Goal: Information Seeking & Learning: Learn about a topic

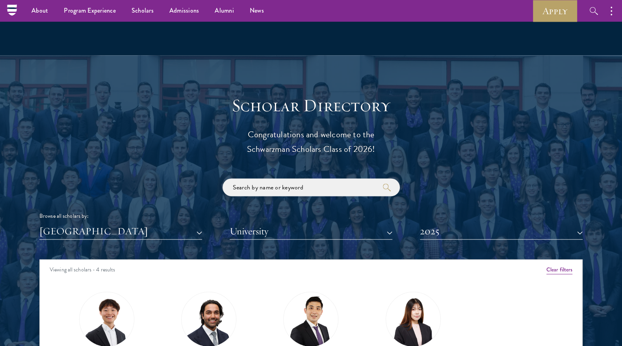
scroll to position [787, 0]
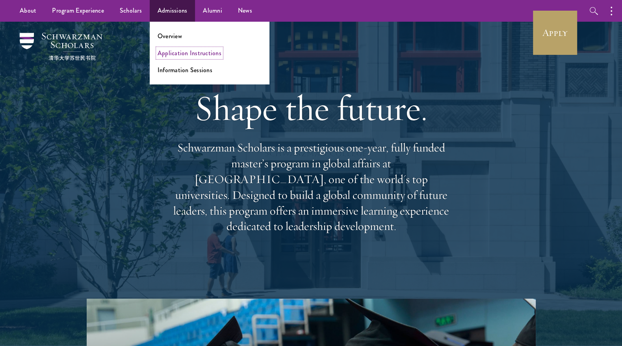
click at [168, 52] on link "Application Instructions" at bounding box center [190, 52] width 64 height 9
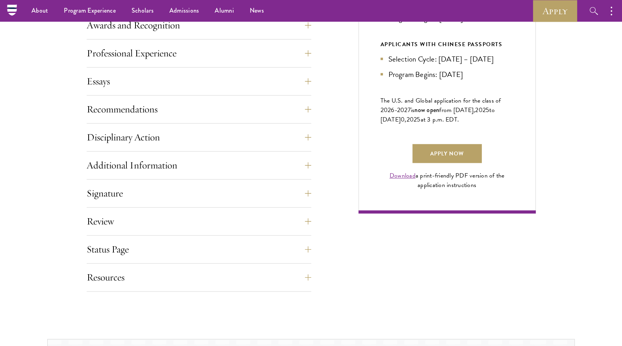
scroll to position [481, 0]
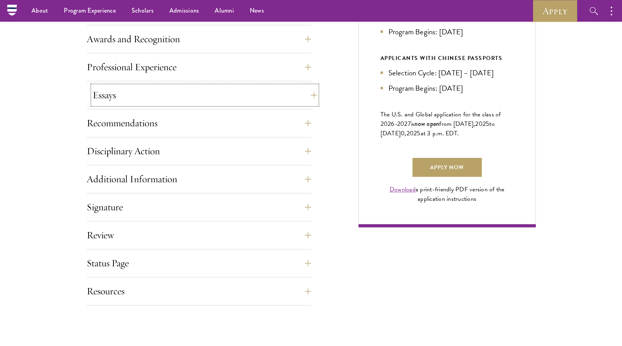
click at [186, 95] on button "Essays" at bounding box center [205, 94] width 225 height 19
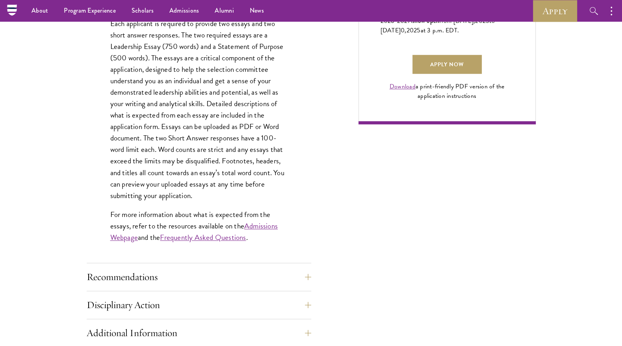
scroll to position [578, 0]
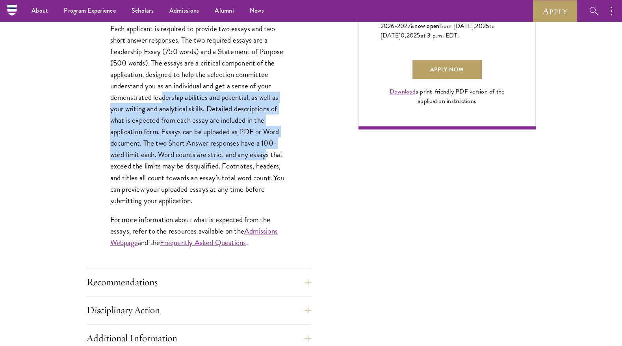
drag, startPoint x: 162, startPoint y: 97, endPoint x: 266, endPoint y: 155, distance: 118.9
click at [268, 155] on p "Each applicant is required to provide two essays and two short answer responses…" at bounding box center [198, 114] width 177 height 183
click at [220, 11] on link "Alumni" at bounding box center [224, 11] width 35 height 22
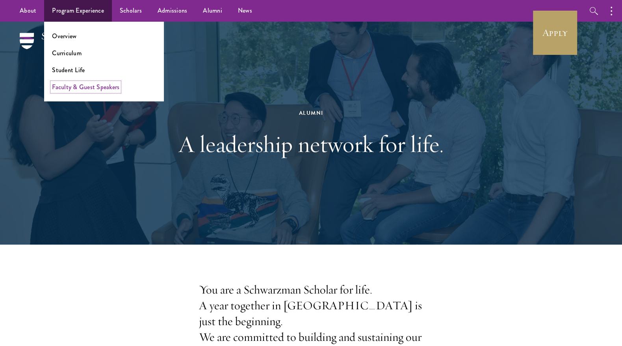
click at [69, 89] on link "Faculty & Guest Speakers" at bounding box center [85, 86] width 67 height 9
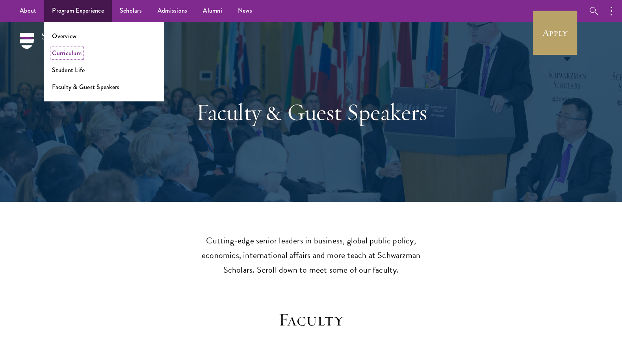
click at [61, 57] on link "Curriculum" at bounding box center [67, 52] width 30 height 9
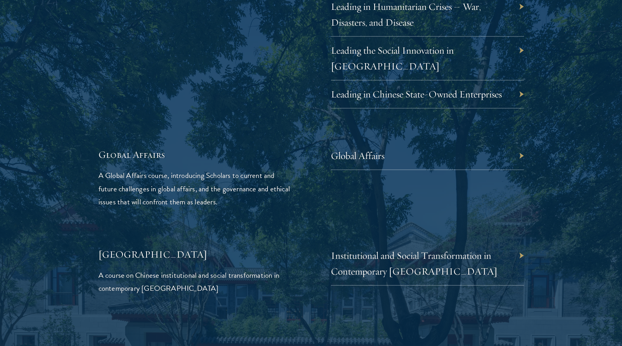
scroll to position [1776, 0]
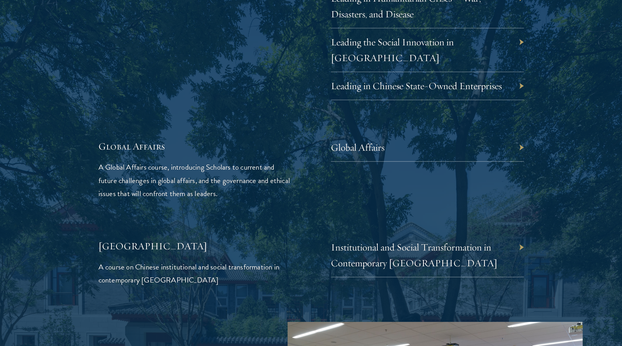
drag, startPoint x: 397, startPoint y: 140, endPoint x: 397, endPoint y: 173, distance: 32.3
click at [397, 166] on div "Global Affairs" at bounding box center [427, 169] width 193 height 60
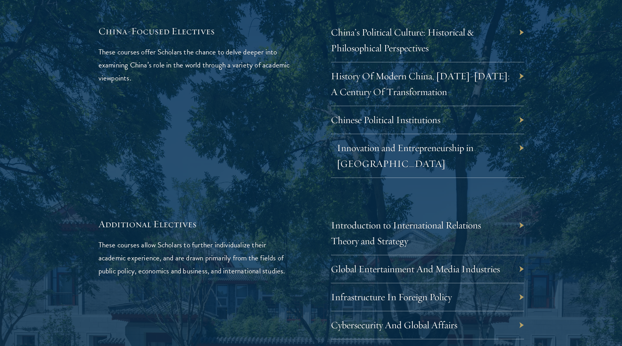
scroll to position [2392, 0]
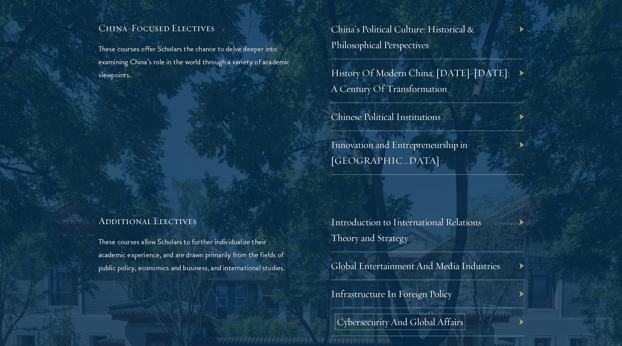
click at [377, 315] on link "Cybersecurity And Global Affairs" at bounding box center [400, 321] width 126 height 12
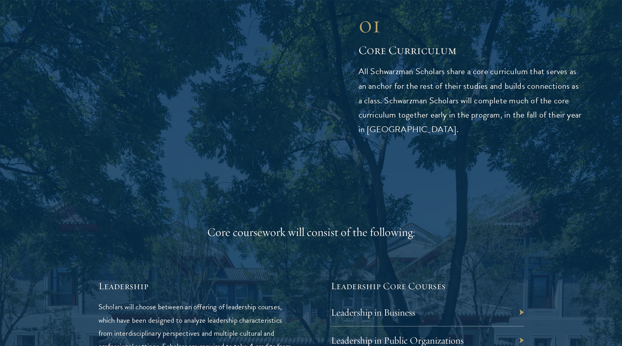
scroll to position [1182, 0]
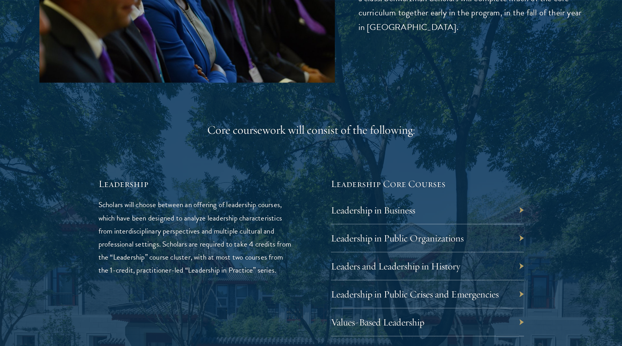
click at [373, 181] on h5 "Leadership Core Courses" at bounding box center [427, 183] width 193 height 13
click at [378, 210] on link "Leadership in Business" at bounding box center [379, 209] width 84 height 12
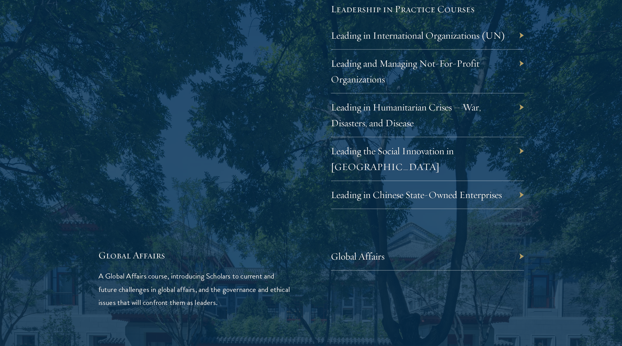
scroll to position [1669, 0]
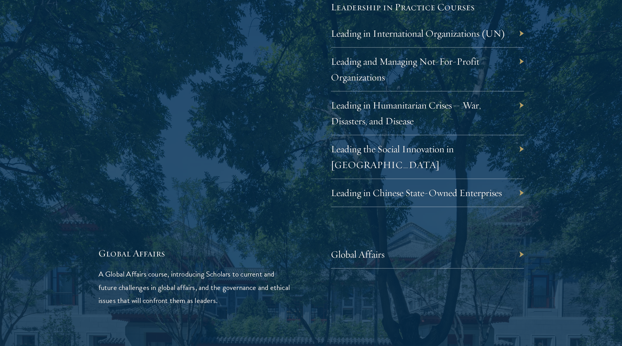
click at [351, 249] on div "Global Affairs" at bounding box center [427, 254] width 193 height 28
click at [363, 243] on div "Global Affairs" at bounding box center [427, 254] width 193 height 28
click at [362, 248] on link "Global Affairs" at bounding box center [364, 254] width 54 height 12
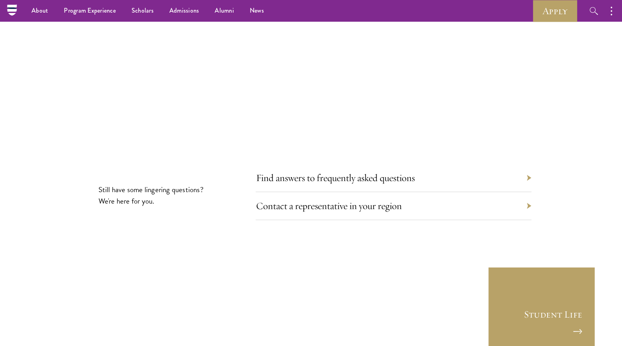
scroll to position [4336, 0]
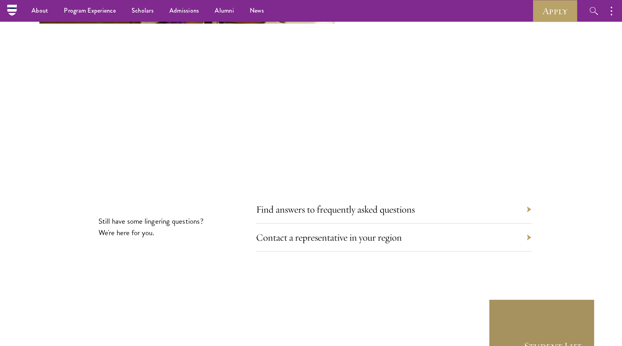
click at [527, 299] on link "Student Life" at bounding box center [542, 352] width 106 height 106
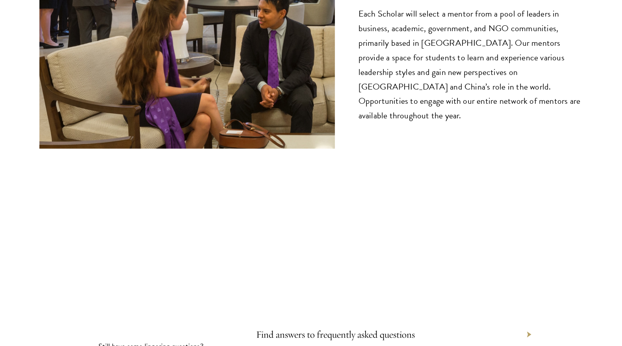
scroll to position [4210, 0]
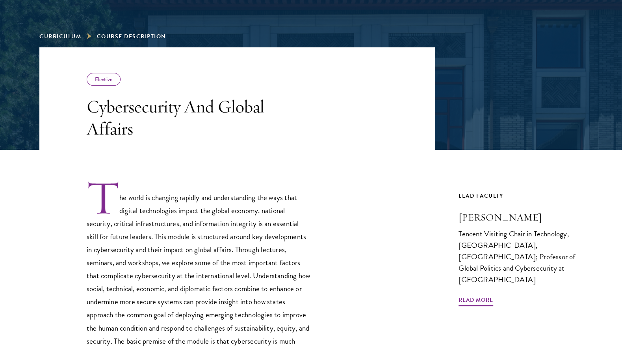
scroll to position [97, 0]
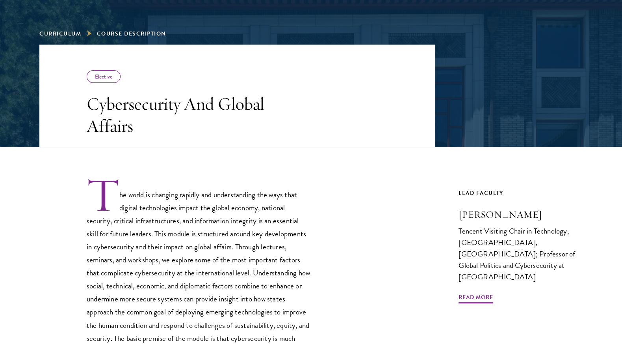
click at [397, 172] on div "The world is changing rapidly and understanding the ways that digital technolog…" at bounding box center [237, 284] width 396 height 274
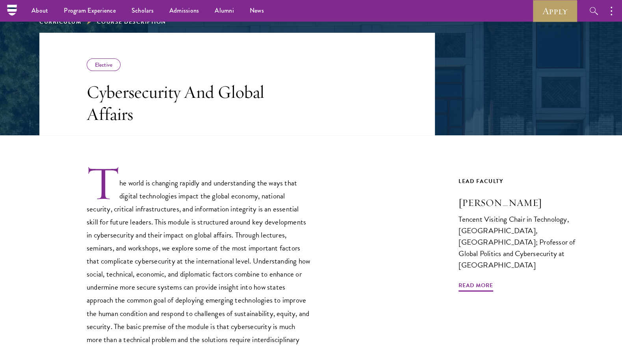
scroll to position [98, 0]
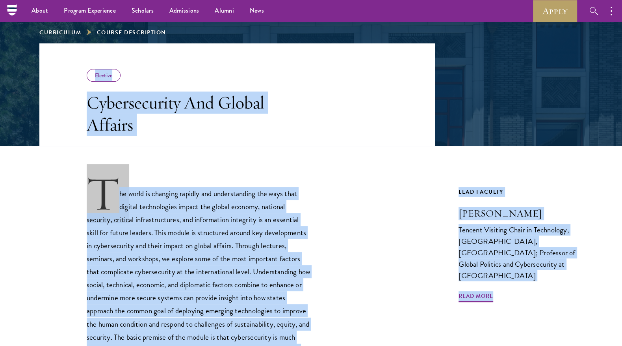
drag, startPoint x: 82, startPoint y: 69, endPoint x: 500, endPoint y: 318, distance: 486.0
click at [500, 318] on div "Elective Cybersecurity And Global Affairs Previous Course Next Course Lead Facu…" at bounding box center [310, 231] width 543 height 377
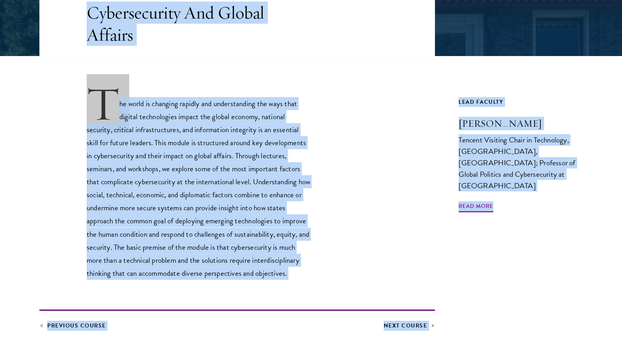
scroll to position [191, 0]
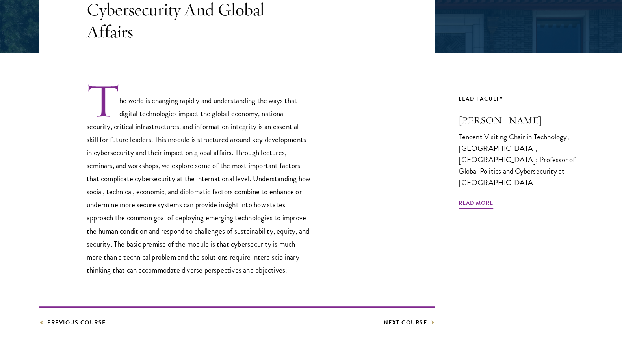
click at [479, 271] on div "Lead Faculty [PERSON_NAME] Tencent Visiting Chair in Technology, [GEOGRAPHIC_DA…" at bounding box center [521, 210] width 124 height 233
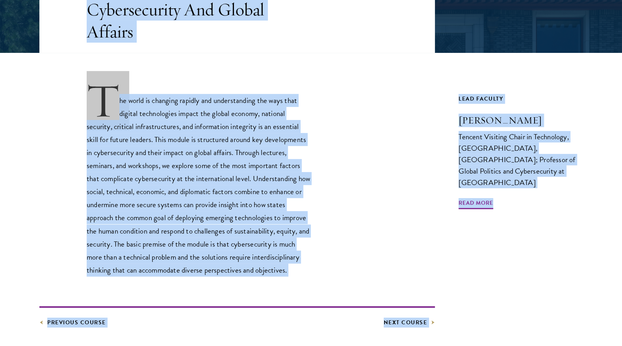
drag, startPoint x: 479, startPoint y: 271, endPoint x: 81, endPoint y: 7, distance: 477.3
click at [81, 7] on div "Elective Cybersecurity And Global Affairs Previous Course Next Course Lead Facu…" at bounding box center [310, 138] width 543 height 377
copy div "Cybersecurity And Global Affairs The world is changing rapidly and understandin…"
click at [260, 126] on p "The world is changing rapidly and understanding the ways that digital technolog…" at bounding box center [199, 179] width 225 height 194
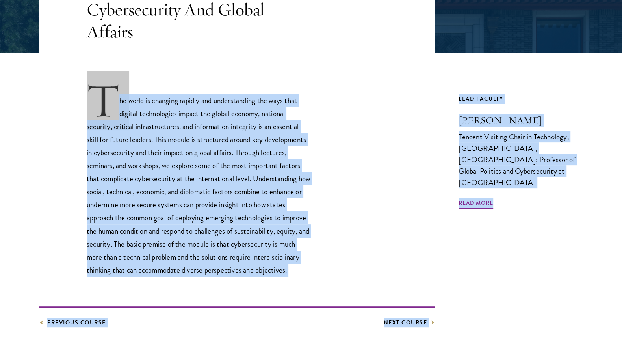
drag, startPoint x: 98, startPoint y: 88, endPoint x: 474, endPoint y: 243, distance: 406.0
click at [474, 243] on div "Elective Cybersecurity And Global Affairs Previous Course Next Course Lead Facu…" at bounding box center [310, 138] width 543 height 377
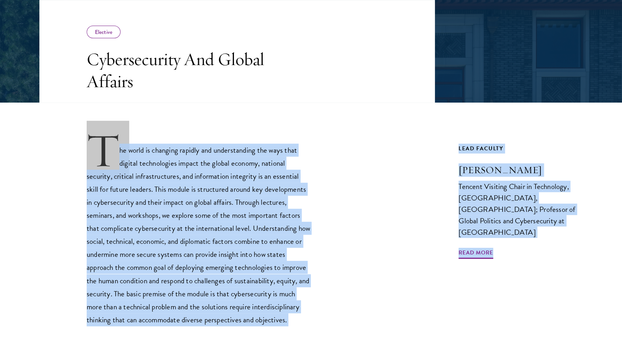
scroll to position [143, 0]
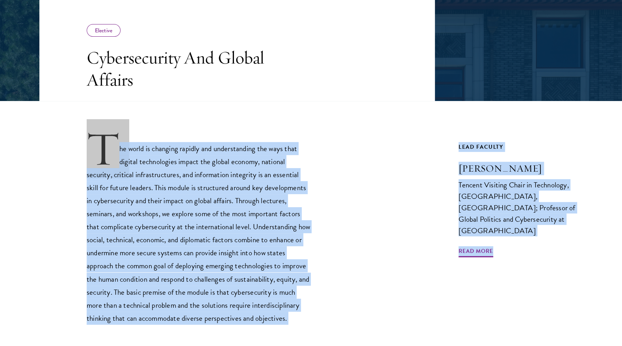
copy div "The world is changing rapidly and understanding the ways that digital technolog…"
click at [201, 180] on p "The world is changing rapidly and understanding the ways that digital technolog…" at bounding box center [199, 227] width 225 height 194
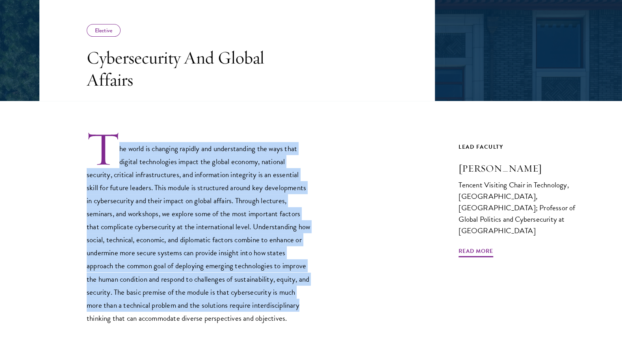
drag, startPoint x: 115, startPoint y: 148, endPoint x: 311, endPoint y: 310, distance: 254.0
click at [311, 310] on p "The world is changing rapidly and understanding the ways that digital technolog…" at bounding box center [199, 227] width 225 height 194
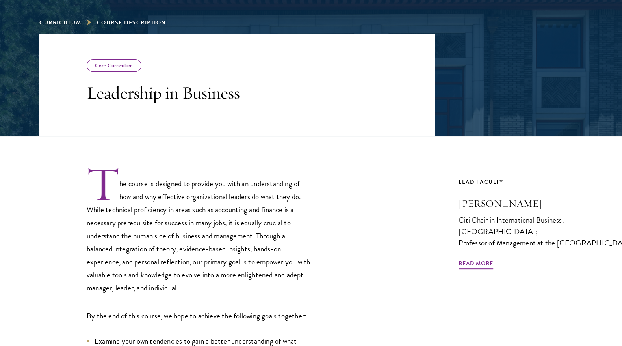
scroll to position [110, 0]
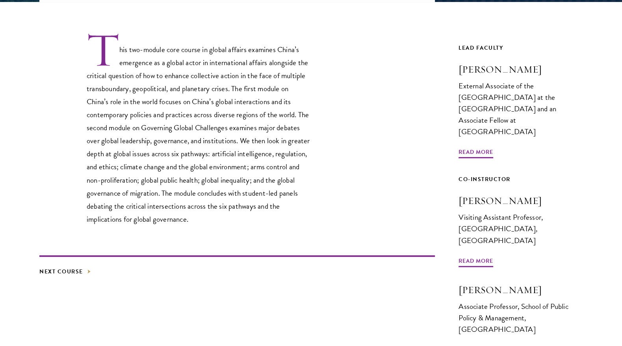
scroll to position [243, 0]
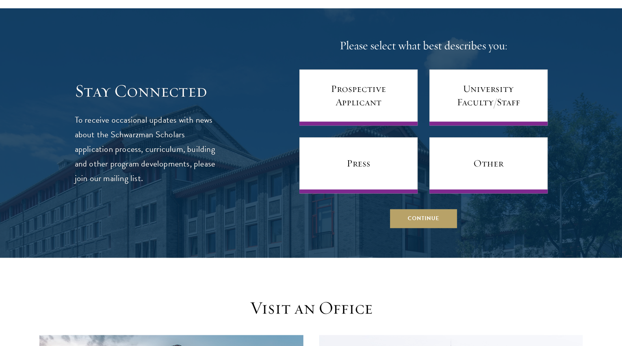
scroll to position [442, 0]
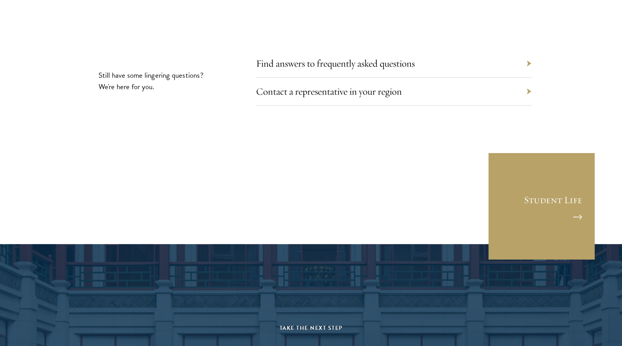
scroll to position [4541, 0]
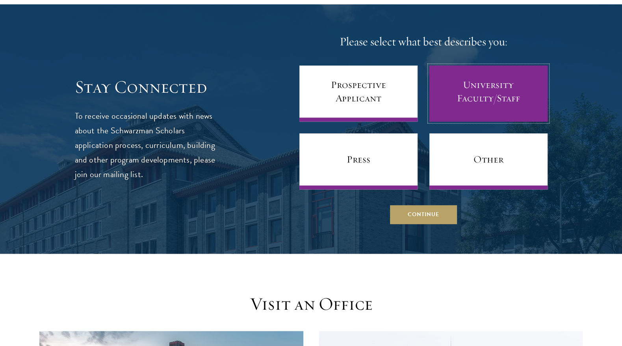
click at [509, 77] on link "University Faculty/Staff" at bounding box center [488, 93] width 118 height 56
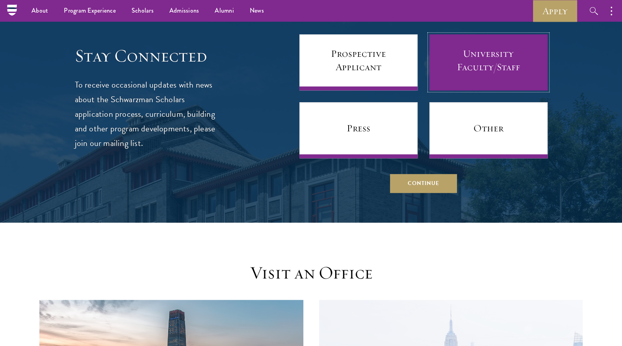
scroll to position [473, 0]
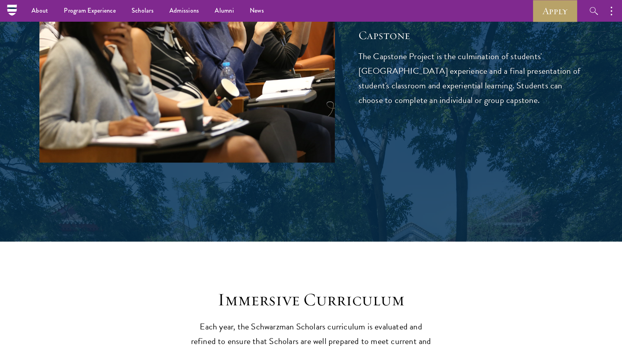
scroll to position [2768, 0]
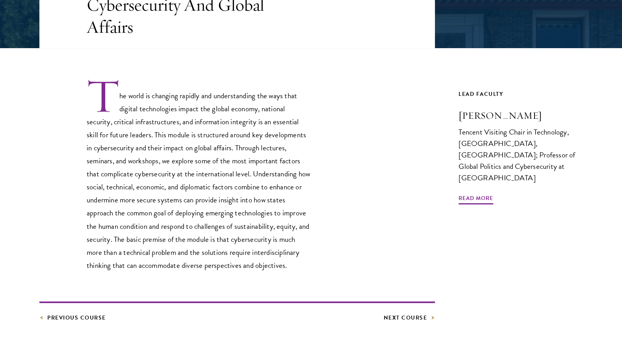
scroll to position [191, 0]
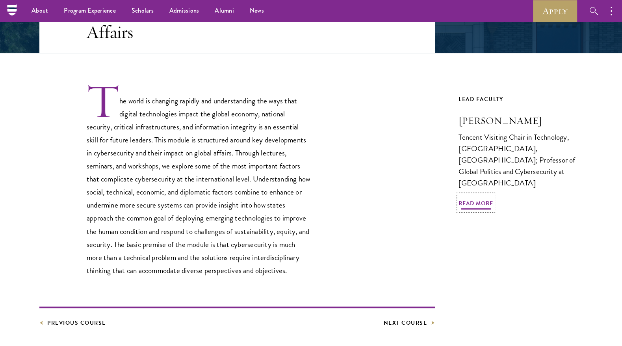
click at [476, 201] on span "Read More" at bounding box center [476, 204] width 35 height 12
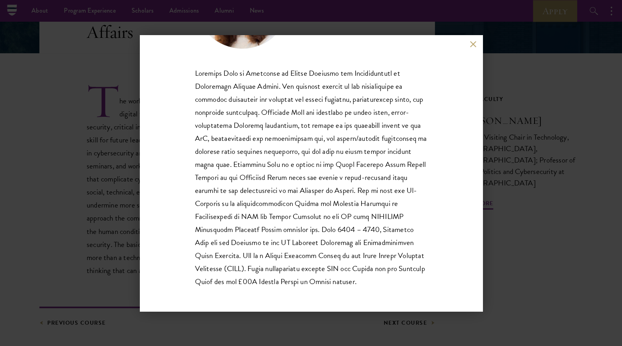
scroll to position [105, 0]
click at [234, 113] on span at bounding box center [311, 177] width 232 height 220
copy span "Professor"
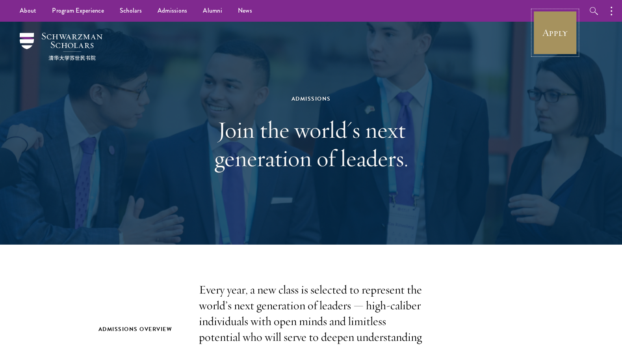
click at [549, 33] on link "Apply" at bounding box center [555, 33] width 44 height 44
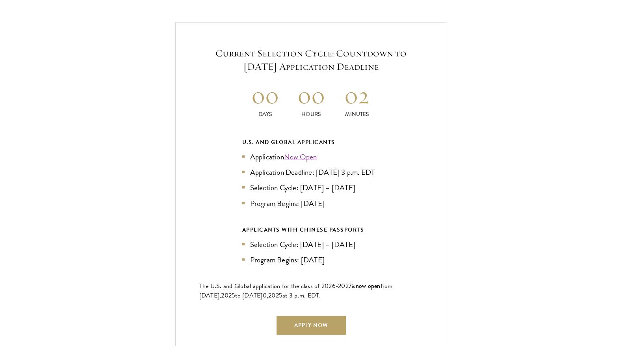
scroll to position [1690, 0]
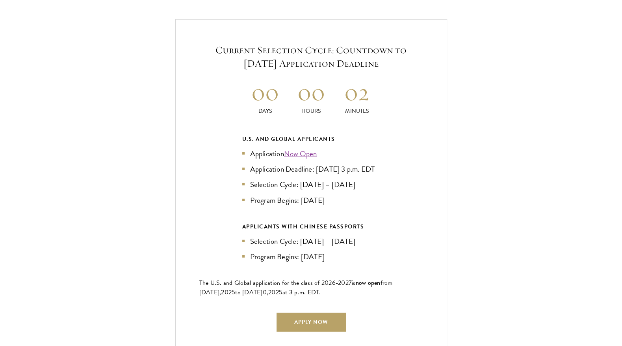
drag, startPoint x: 255, startPoint y: 149, endPoint x: 343, endPoint y: 214, distance: 109.9
click at [343, 214] on div "U.S. and Global Applicants Application Now Open Application Deadline: [DATE] 3 …" at bounding box center [311, 198] width 138 height 128
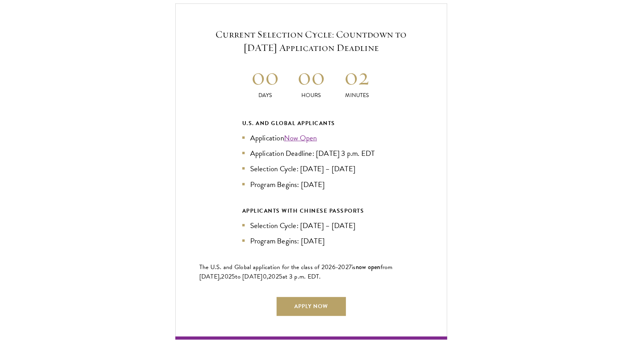
scroll to position [1707, 0]
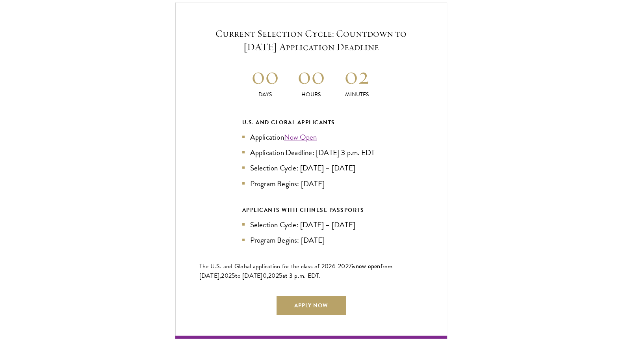
drag, startPoint x: 326, startPoint y: 193, endPoint x: 273, endPoint y: 145, distance: 71.4
click at [273, 145] on ul "Application Now Open Application Deadline: [DATE] 3 p.m. EDT Selection Cycle: […" at bounding box center [311, 160] width 138 height 58
click at [273, 147] on li "Application Deadline: Sept 10, 2025 at 3 p.m. EDT" at bounding box center [311, 152] width 138 height 11
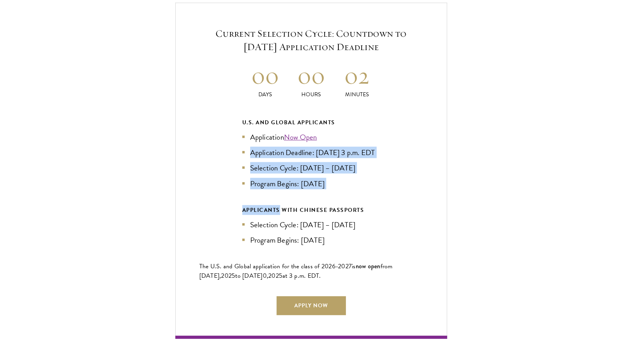
drag, startPoint x: 273, startPoint y: 145, endPoint x: 329, endPoint y: 200, distance: 77.7
click at [329, 200] on div "U.S. and Global Applicants Application Now Open Application Deadline: Sept 10, …" at bounding box center [311, 181] width 138 height 128
drag, startPoint x: 329, startPoint y: 200, endPoint x: 303, endPoint y: 145, distance: 60.1
click at [303, 145] on div "U.S. and Global Applicants Application Now Open Application Deadline: Sept 10, …" at bounding box center [311, 181] width 138 height 128
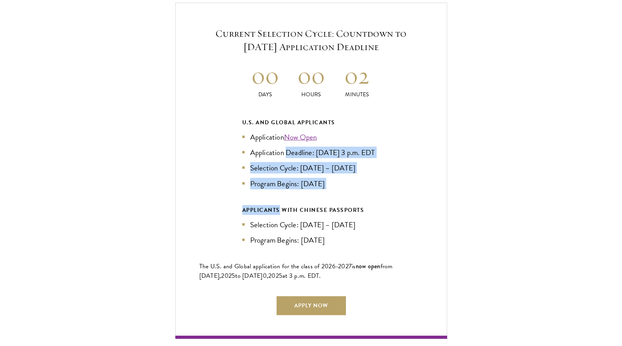
click at [303, 147] on li "Application Deadline: Sept 10, 2025 at 3 p.m. EDT" at bounding box center [311, 152] width 138 height 11
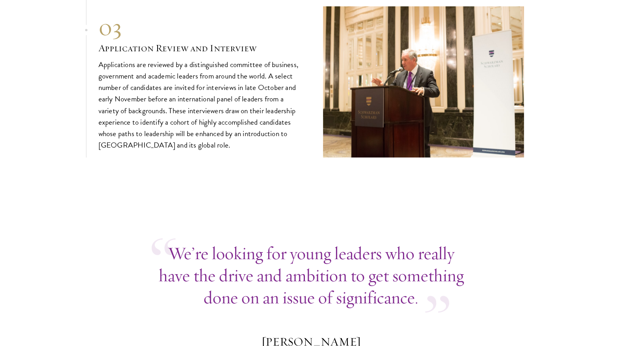
scroll to position [2830, 0]
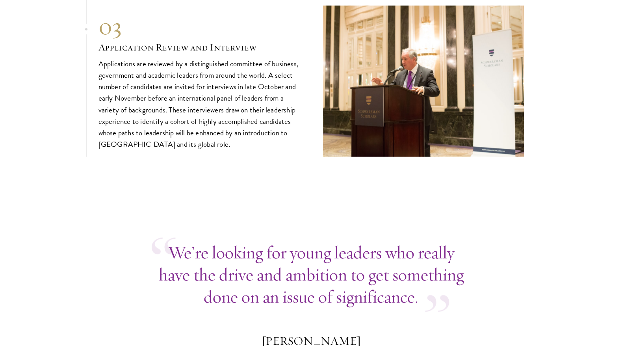
drag, startPoint x: 218, startPoint y: 77, endPoint x: 269, endPoint y: 160, distance: 97.6
click at [269, 156] on div "03 Application Review and Interview 03 Application Review and Interview Applica…" at bounding box center [310, 81] width 425 height 151
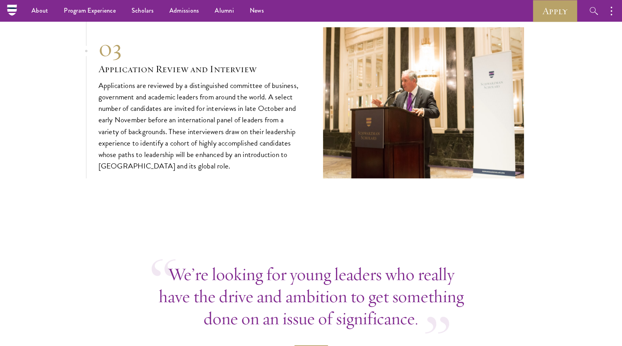
scroll to position [2745, 0]
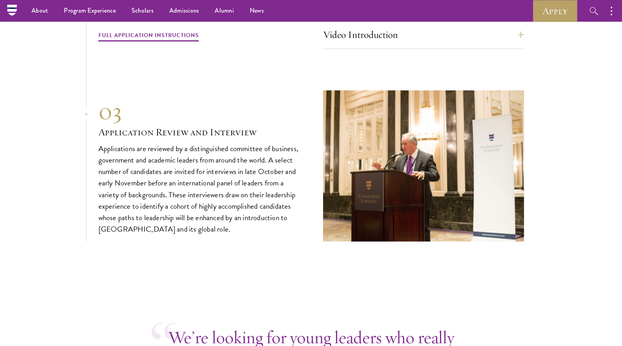
click at [165, 230] on p "Applications are reviewed by a distinguished committee of business, government …" at bounding box center [198, 189] width 201 height 92
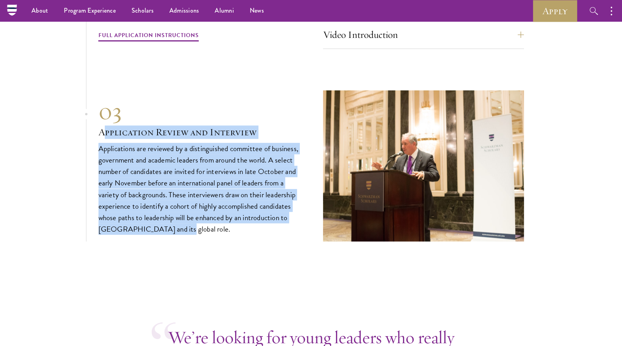
drag, startPoint x: 170, startPoint y: 237, endPoint x: 104, endPoint y: 132, distance: 124.5
click at [104, 132] on div "03 Application Review and Interview Applications are reviewed by a distinguishe…" at bounding box center [198, 165] width 201 height 137
click at [104, 125] on div "03" at bounding box center [198, 111] width 201 height 28
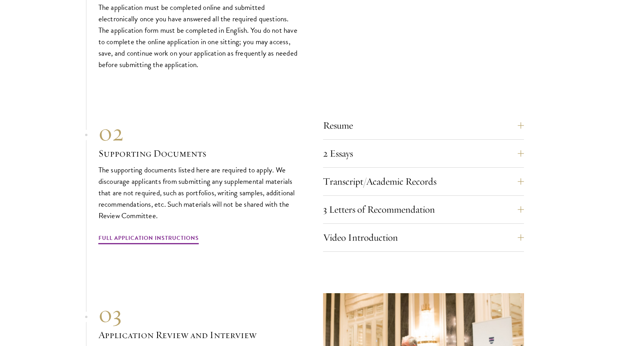
scroll to position [2545, 0]
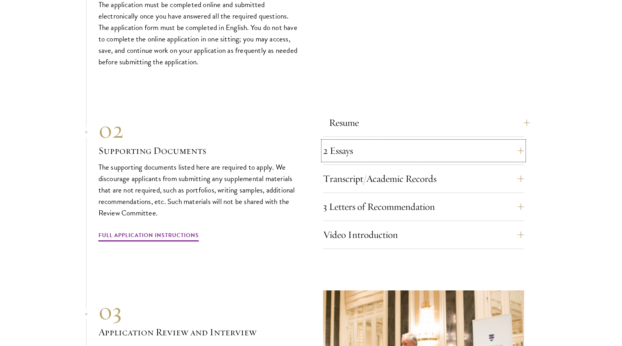
drag, startPoint x: 390, startPoint y: 160, endPoint x: 383, endPoint y: 134, distance: 27.2
click at [383, 134] on div "Resume A current version of your resume or CV (maximum 2 pages). 2 Essays The t…" at bounding box center [423, 181] width 201 height 136
click at [423, 249] on div "Video Introduction Provide a short video self-introduction of no more than 1 mi…" at bounding box center [423, 237] width 201 height 24
click at [424, 242] on button "Video Introduction" at bounding box center [429, 234] width 201 height 19
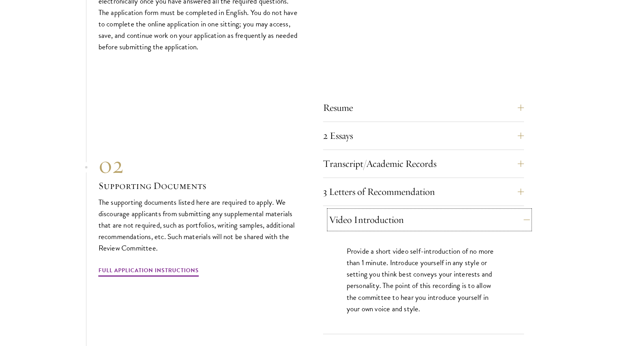
scroll to position [2565, 0]
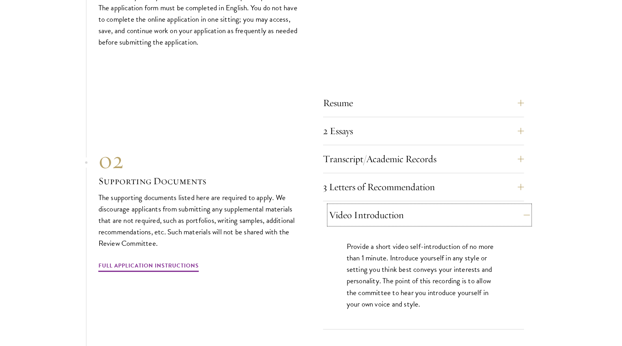
click at [427, 224] on button "Video Introduction" at bounding box center [429, 214] width 201 height 19
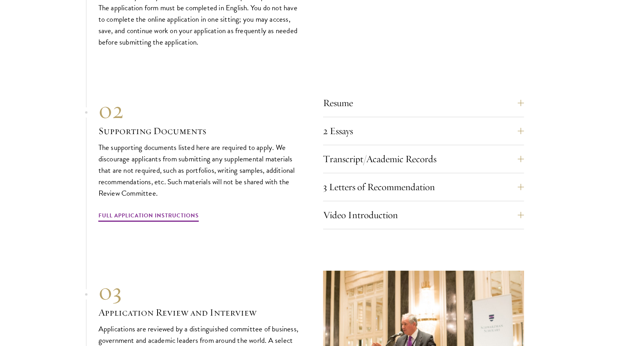
click at [420, 201] on div "3 Letters of Recommendation Recommenders should know you well and be able to sp…" at bounding box center [423, 189] width 201 height 24
click at [418, 195] on button "3 Letters of Recommendation" at bounding box center [429, 186] width 201 height 19
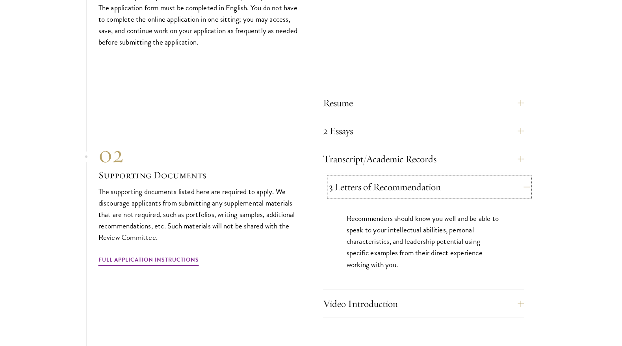
click at [418, 195] on button "3 Letters of Recommendation" at bounding box center [429, 186] width 201 height 19
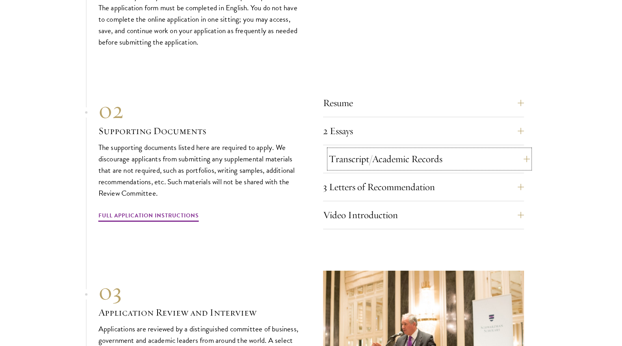
click at [415, 168] on button "Transcript/Academic Records" at bounding box center [429, 158] width 201 height 19
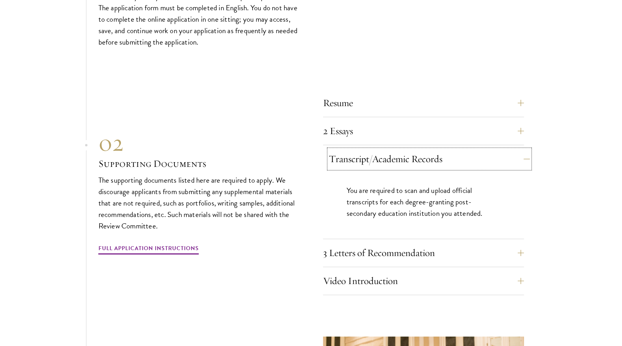
click at [414, 168] on button "Transcript/Academic Records" at bounding box center [429, 158] width 201 height 19
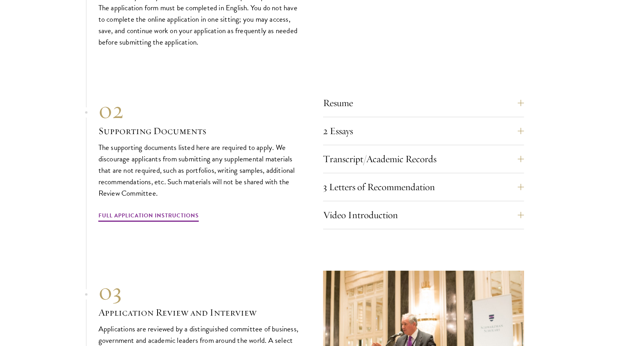
click at [412, 154] on div "Resume A current version of your resume or CV (maximum 2 pages). 2 Essays The t…" at bounding box center [423, 161] width 201 height 136
click at [409, 140] on button "2 Essays" at bounding box center [429, 130] width 201 height 19
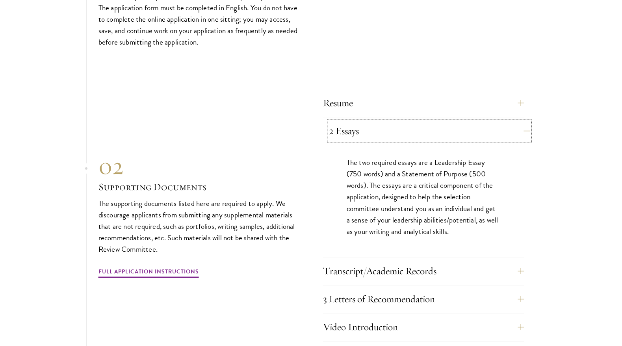
click at [409, 140] on button "2 Essays" at bounding box center [429, 130] width 201 height 19
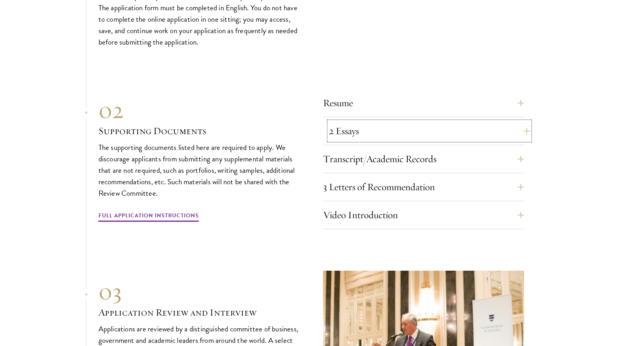
click at [409, 140] on button "2 Essays" at bounding box center [429, 130] width 201 height 19
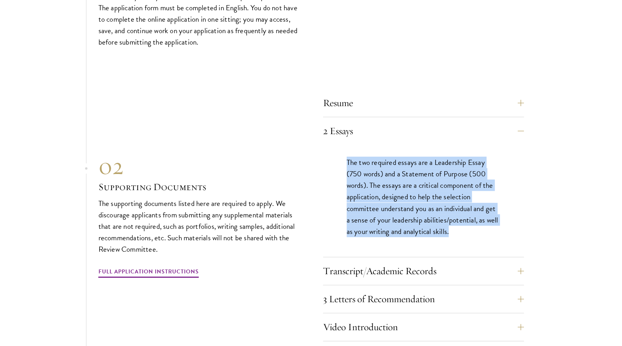
drag, startPoint x: 341, startPoint y: 170, endPoint x: 453, endPoint y: 238, distance: 131.9
click at [453, 238] on div "The two required essays are a Leadership Essay (750 words) and a Statement of P…" at bounding box center [423, 200] width 201 height 111
click at [453, 236] on p "The two required essays are a Leadership Essay (750 words) and a Statement of P…" at bounding box center [424, 196] width 154 height 80
drag, startPoint x: 453, startPoint y: 238, endPoint x: 357, endPoint y: 160, distance: 124.6
click at [357, 160] on div "The two required essays are a Leadership Essay (750 words) and a Statement of P…" at bounding box center [423, 200] width 201 height 111
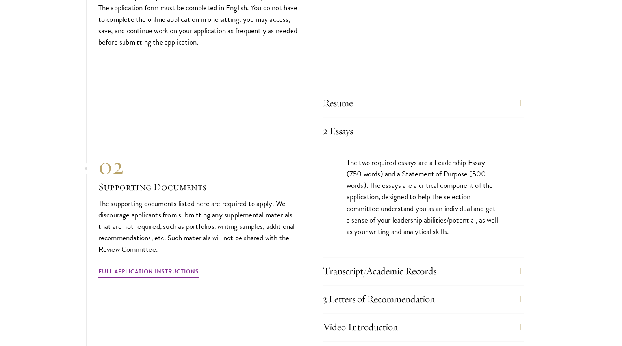
click at [358, 128] on div "Resume A current version of your resume or CV (maximum 2 pages). 2 Essays The t…" at bounding box center [423, 216] width 201 height 247
click at [358, 130] on button "2 Essays" at bounding box center [429, 130] width 201 height 19
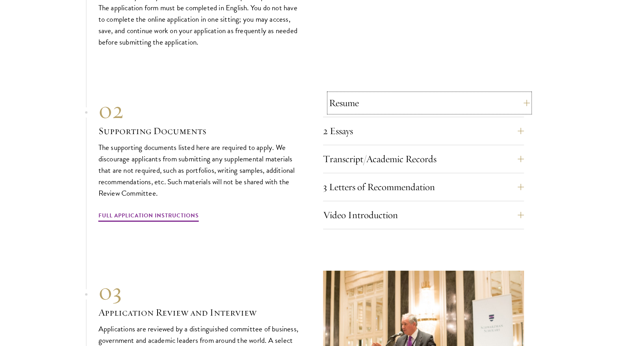
click at [358, 112] on button "Resume" at bounding box center [429, 102] width 201 height 19
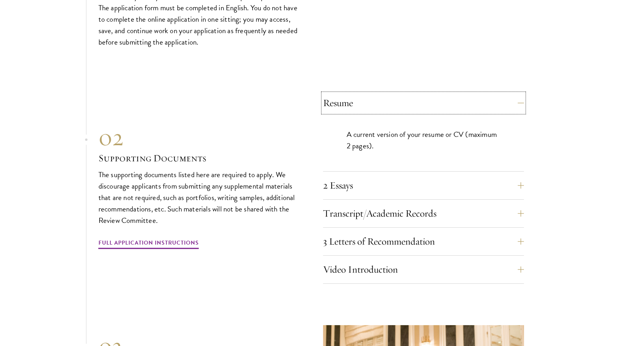
click at [358, 121] on div "Resume A current version of your resume or CV (maximum 2 pages)." at bounding box center [423, 132] width 201 height 78
click at [362, 112] on button "Resume" at bounding box center [429, 102] width 201 height 19
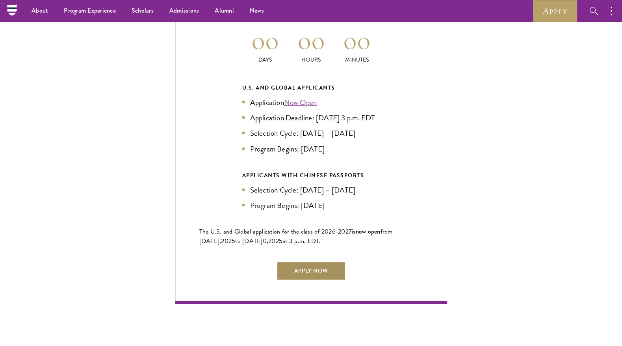
scroll to position [1739, 0]
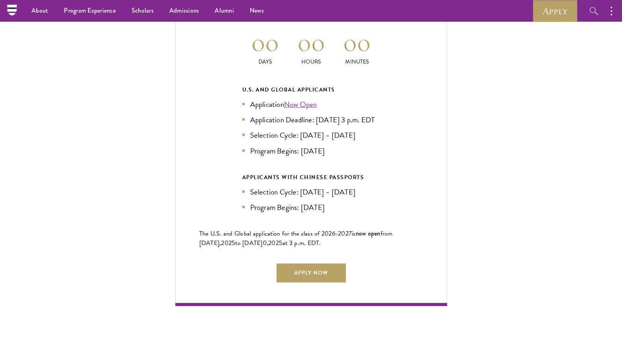
drag, startPoint x: 265, startPoint y: 106, endPoint x: 331, endPoint y: 162, distance: 86.4
click at [330, 156] on ul "Application Now Open Application Deadline: Sept 10, 2025 at 3 p.m. EDT Selectio…" at bounding box center [311, 127] width 138 height 58
click at [331, 156] on li "Program Begins: Aug 2026" at bounding box center [311, 150] width 138 height 11
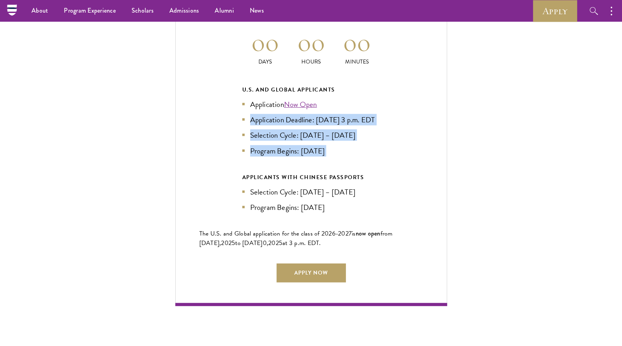
drag, startPoint x: 331, startPoint y: 162, endPoint x: 258, endPoint y: 115, distance: 85.6
click at [259, 115] on ul "Application Now Open Application Deadline: Sept 10, 2025 at 3 p.m. EDT Selectio…" at bounding box center [311, 127] width 138 height 58
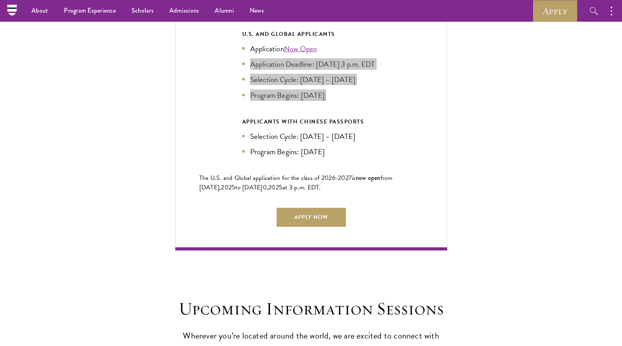
scroll to position [1795, 0]
